Goal: Find contact information: Find contact information

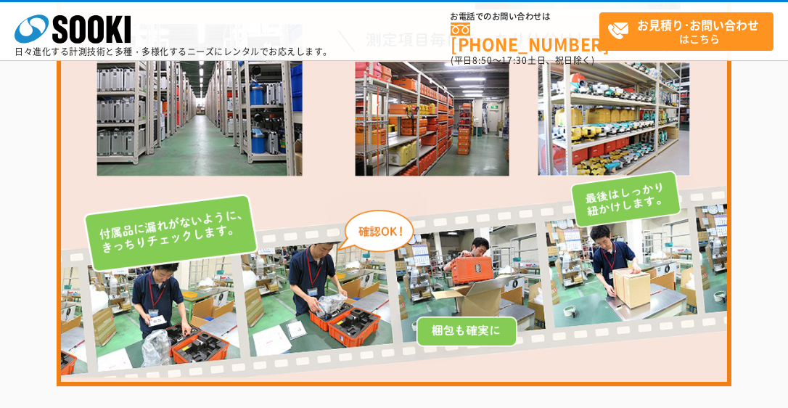
scroll to position [1019, 0]
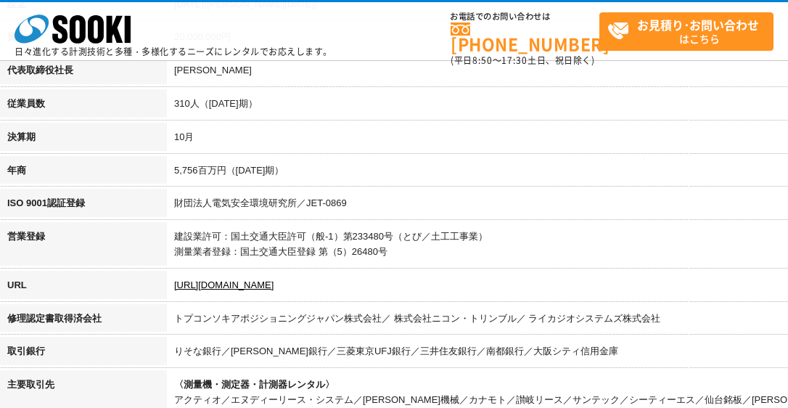
scroll to position [363, 0]
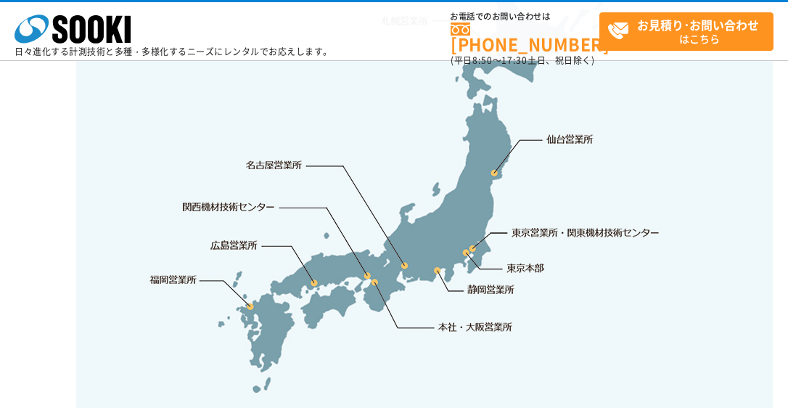
click at [258, 199] on link "関西機材技術センター" at bounding box center [229, 206] width 92 height 15
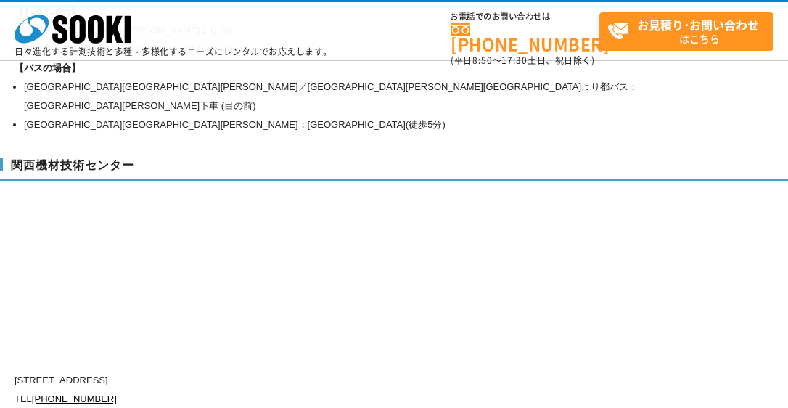
scroll to position [6481, 0]
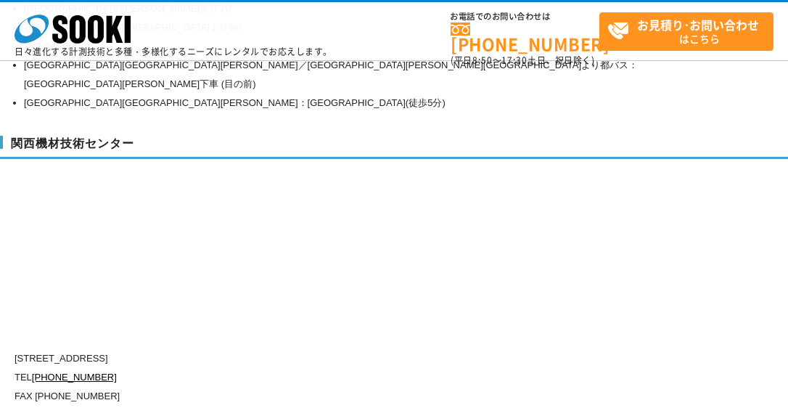
click at [598, 368] on p "TEL 0120-856-990" at bounding box center [363, 377] width 696 height 19
drag, startPoint x: 639, startPoint y: 214, endPoint x: 577, endPoint y: 213, distance: 62.4
click at [639, 214] on div "関西機材技術センター 〒660-0083 兵庫県尼崎市道意町5-40-1 TEL 0120-856-990 FAX (06)6430-0314 阪神線 尼崎セ…" at bounding box center [424, 277] width 849 height 312
click at [65, 349] on p "〒660-0083 兵庫県尼崎市道意町5-40-1" at bounding box center [363, 358] width 696 height 19
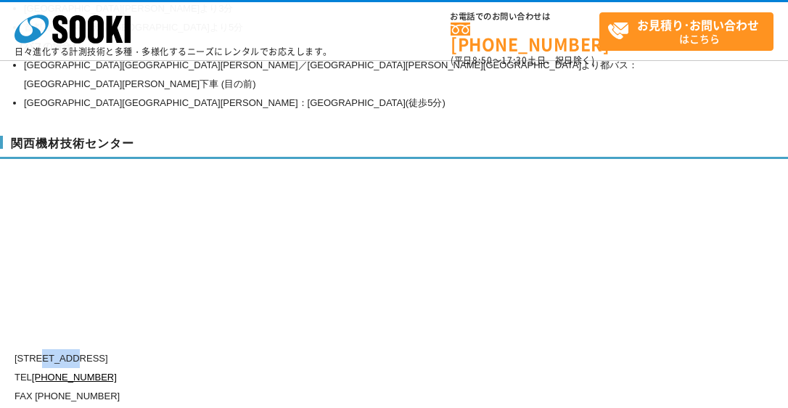
copy p "0083"
click at [633, 197] on div "関西機材技術センター 〒660-0083 兵庫県尼崎市道意町5-40-1 TEL 0120-856-990 FAX (06)6430-0314 阪神線 尼崎セ…" at bounding box center [424, 277] width 849 height 312
drag, startPoint x: 161, startPoint y: 310, endPoint x: 202, endPoint y: 313, distance: 41.4
click at [202, 349] on p "〒660-0083 兵庫県尼崎市道意町5-40-1" at bounding box center [363, 358] width 696 height 19
copy p "5-40-1"
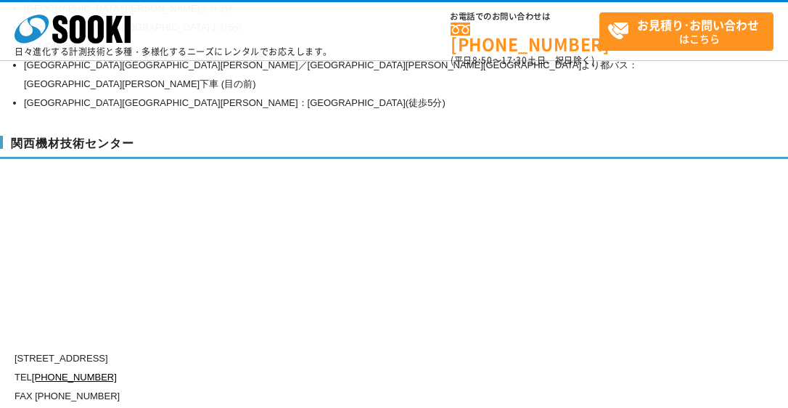
drag, startPoint x: 614, startPoint y: 209, endPoint x: 504, endPoint y: 234, distance: 113.0
click at [595, 217] on div "関西機材技術センター 〒660-0083 兵庫県尼崎市道意町5-40-1 TEL 0120-856-990 FAX (06)6430-0314 阪神線 尼崎セ…" at bounding box center [424, 277] width 849 height 312
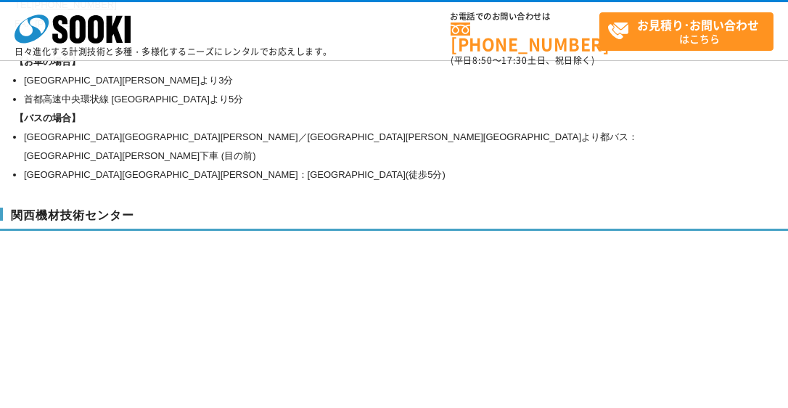
scroll to position [6409, 0]
drag, startPoint x: 143, startPoint y: 168, endPoint x: 10, endPoint y: 172, distance: 132.8
click at [10, 208] on h3 "関西機材技術センター" at bounding box center [424, 219] width 849 height 23
copy h3 "関西機材技術センター"
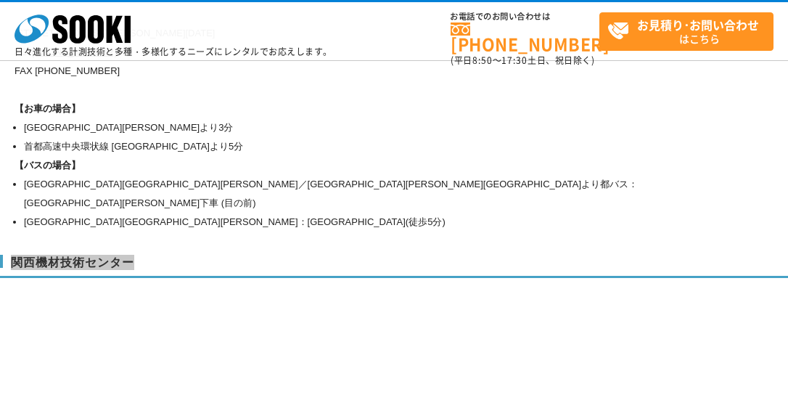
scroll to position [6336, 0]
